Goal: Find specific page/section: Find specific page/section

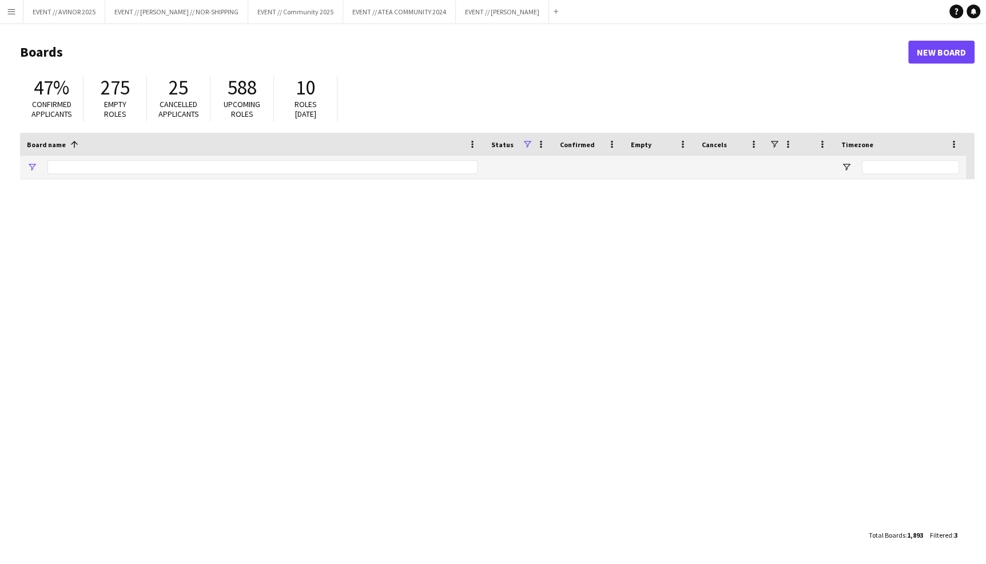
type input "******"
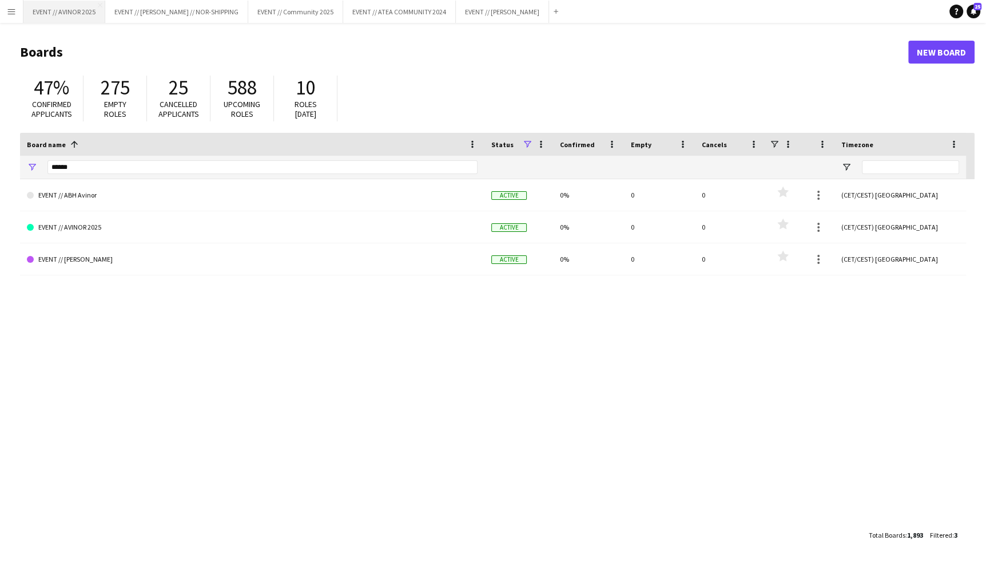
click at [93, 17] on button "EVENT // AVINOR 2025 Close" at bounding box center [64, 12] width 82 height 22
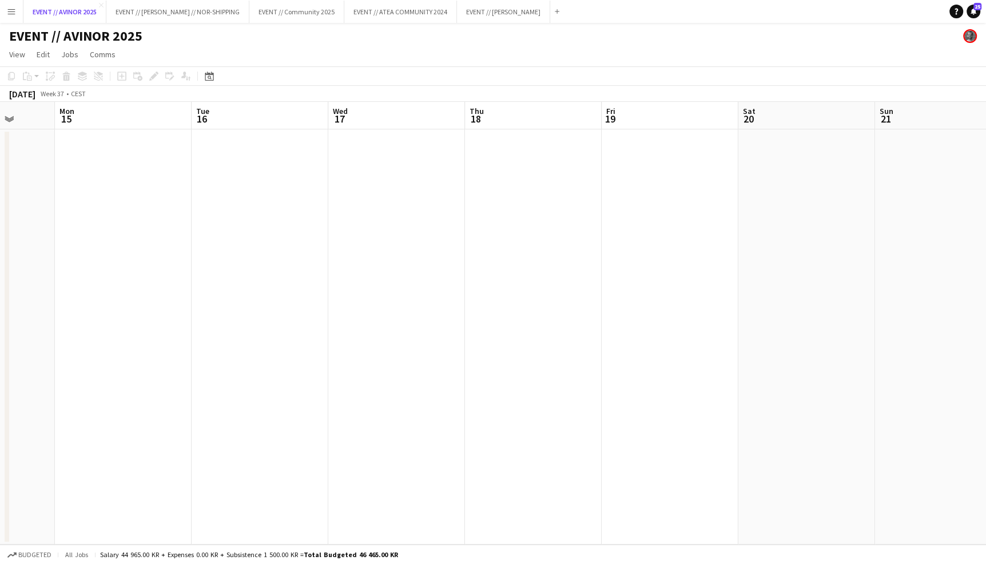
scroll to position [0, 491]
